Goal: Task Accomplishment & Management: Use online tool/utility

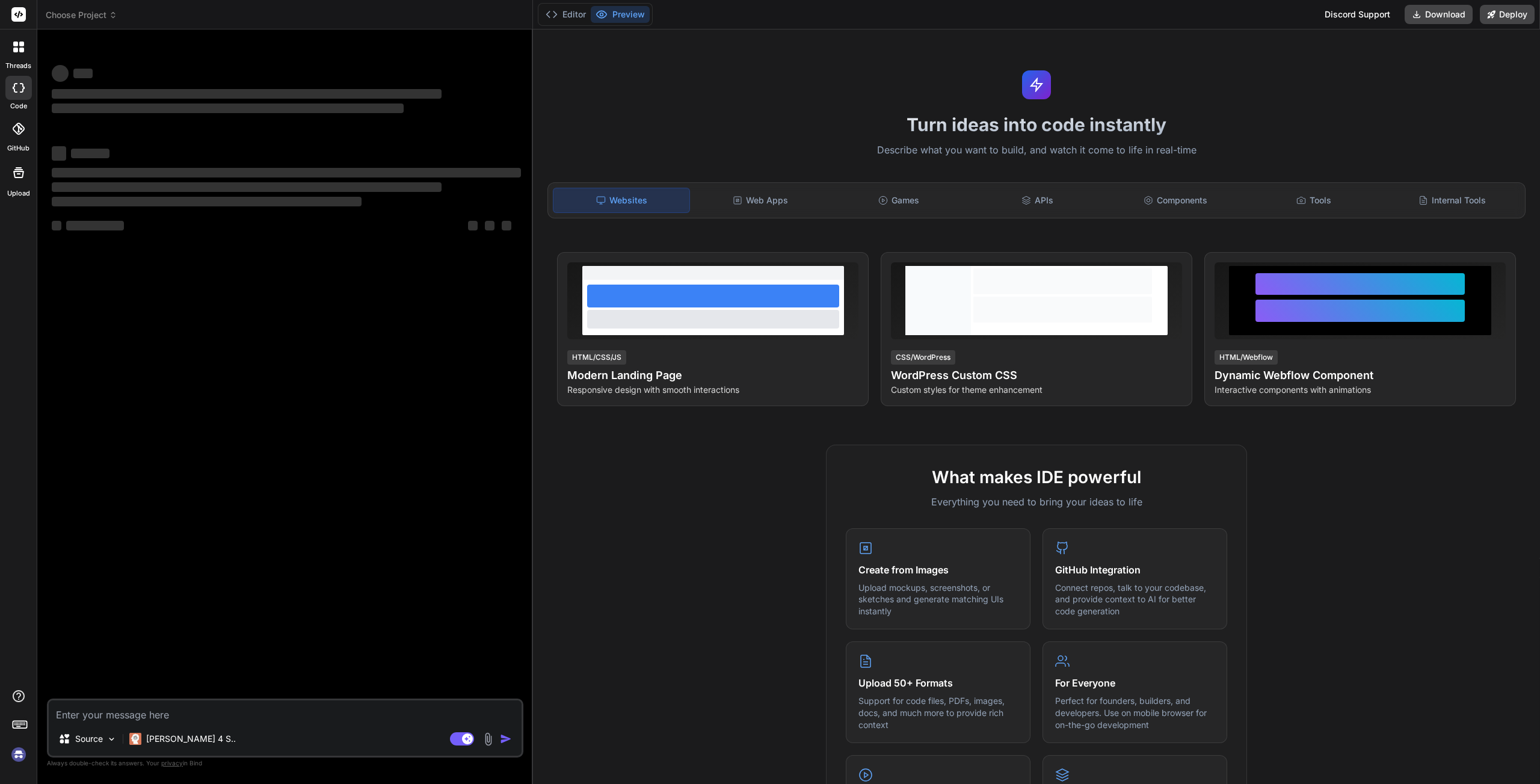
click at [10, 751] on img at bounding box center [18, 754] width 20 height 20
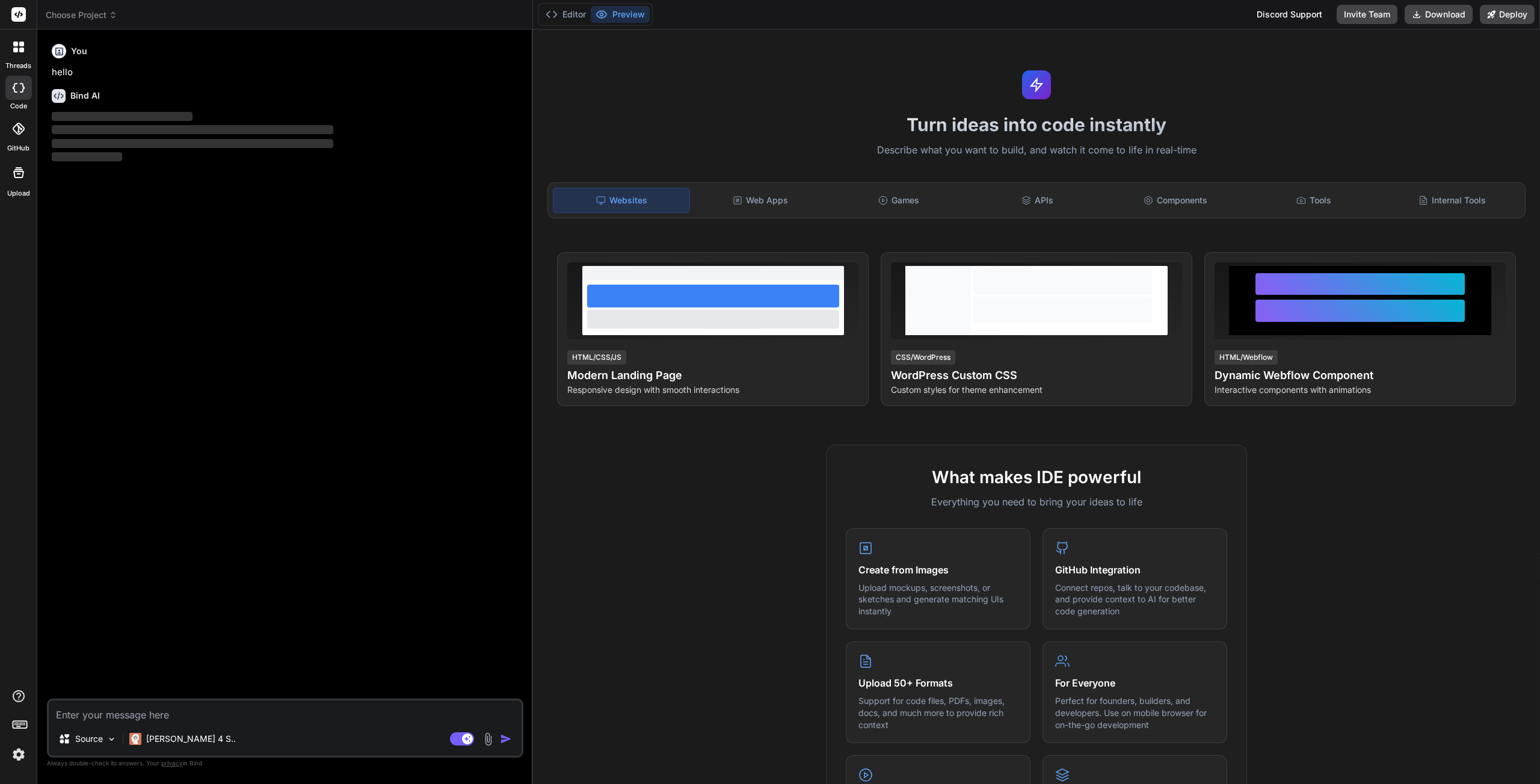
type textarea "x"
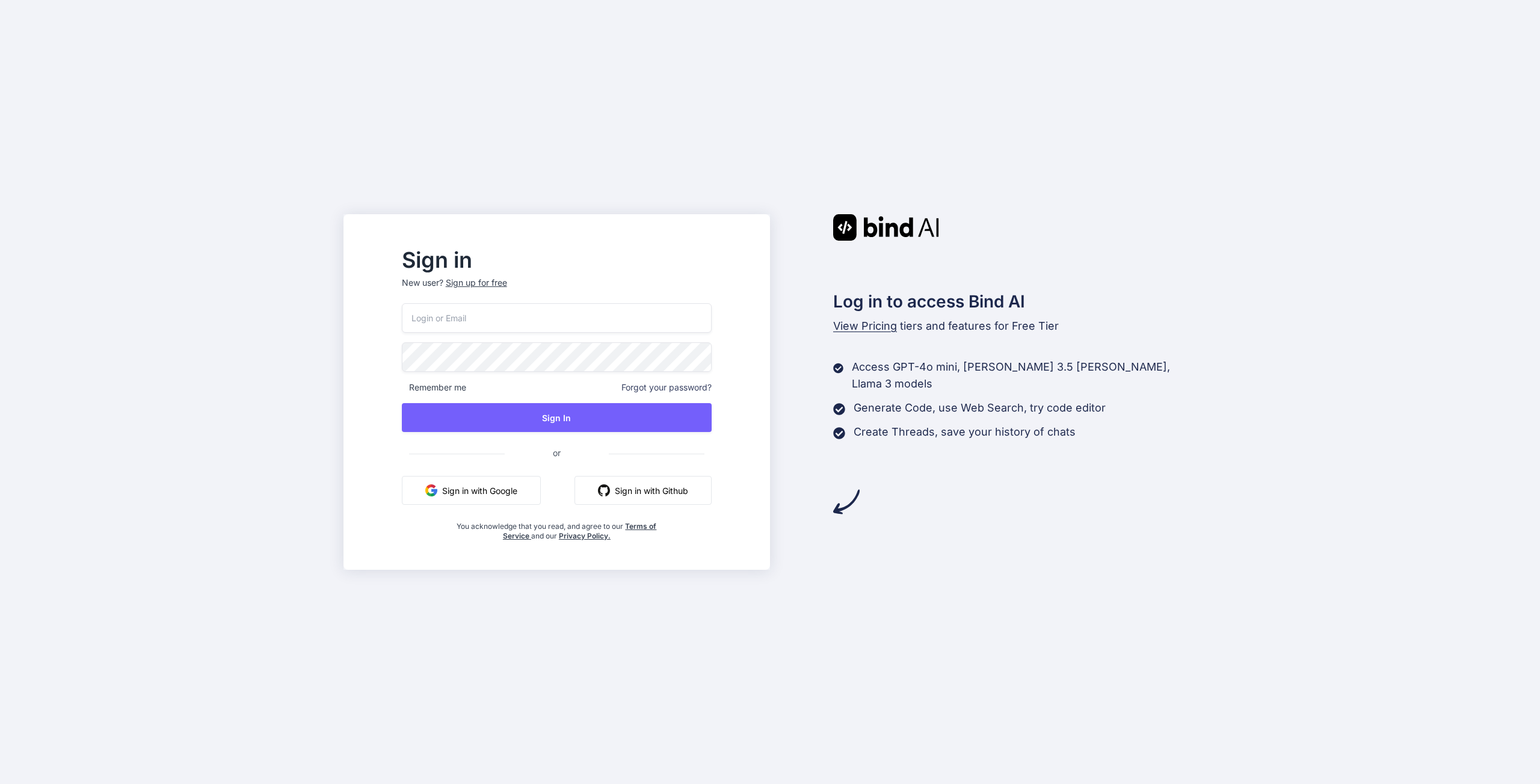
click at [532, 490] on button "Sign in with Google" at bounding box center [471, 490] width 139 height 28
click at [505, 491] on button "Sign in with Google" at bounding box center [471, 490] width 139 height 28
click at [610, 492] on img "button" at bounding box center [603, 490] width 12 height 12
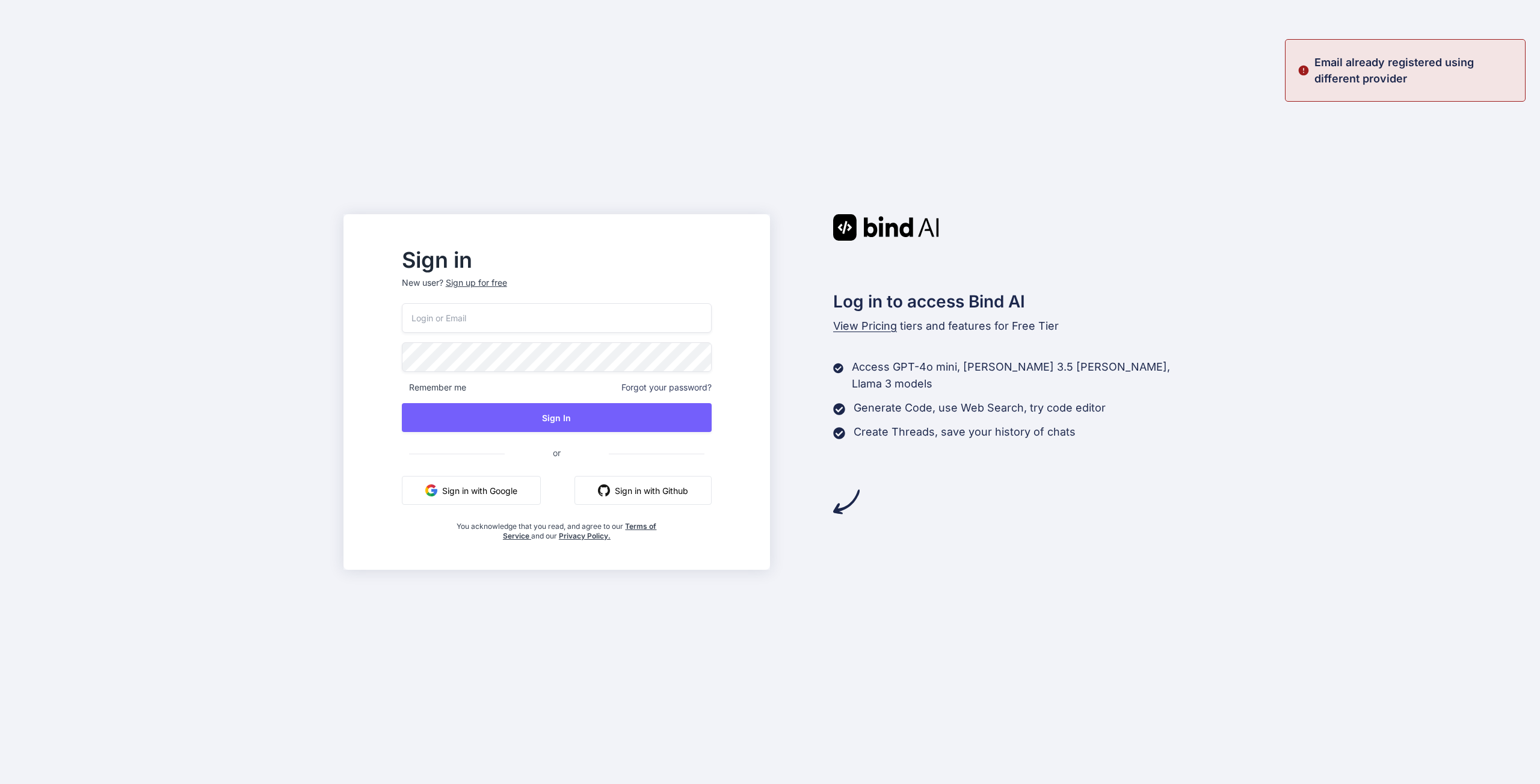
click at [541, 491] on button "Sign in with Google" at bounding box center [471, 490] width 139 height 28
